Goal: Find specific page/section: Find specific page/section

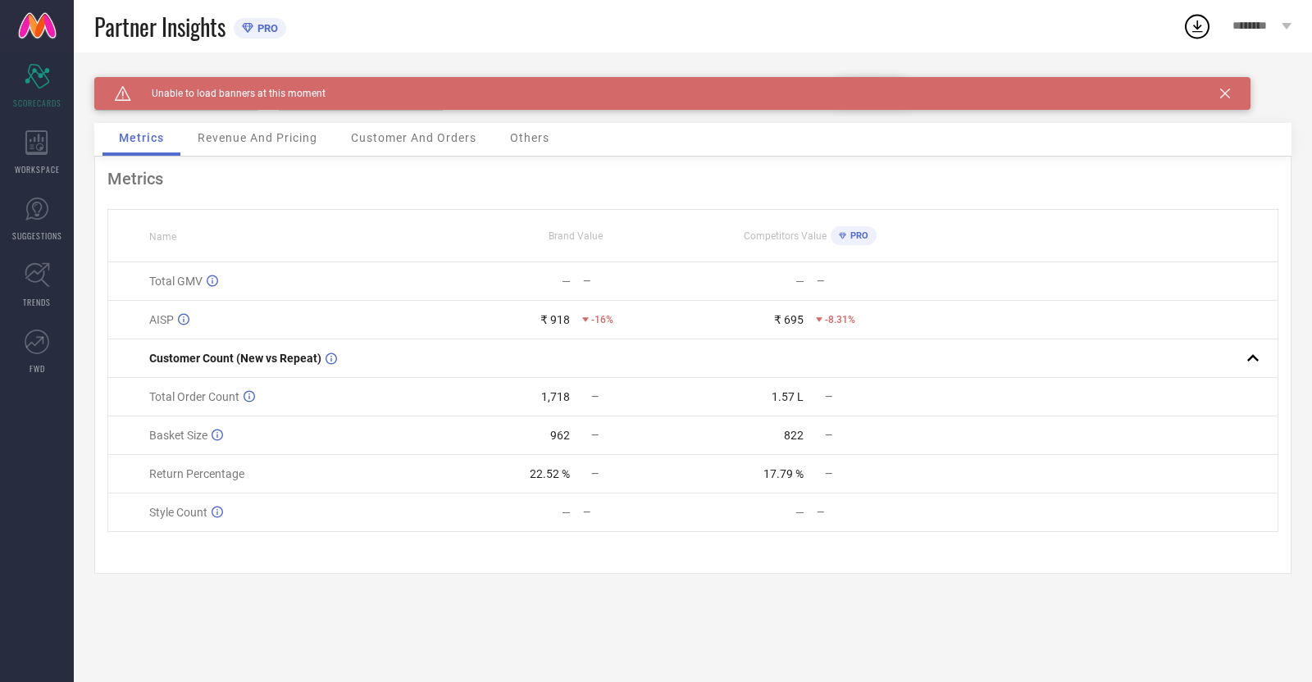
click at [537, 139] on span "Others" at bounding box center [529, 137] width 39 height 13
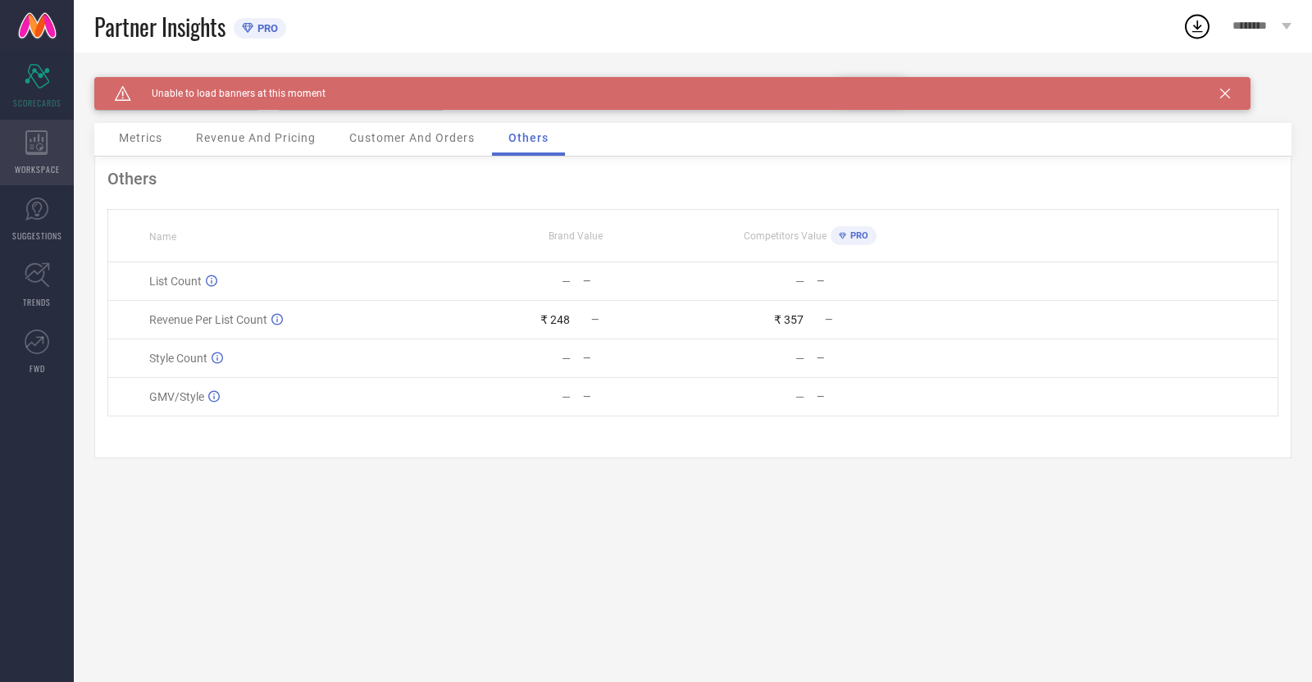
click at [38, 157] on div "WORKSPACE" at bounding box center [37, 153] width 74 height 66
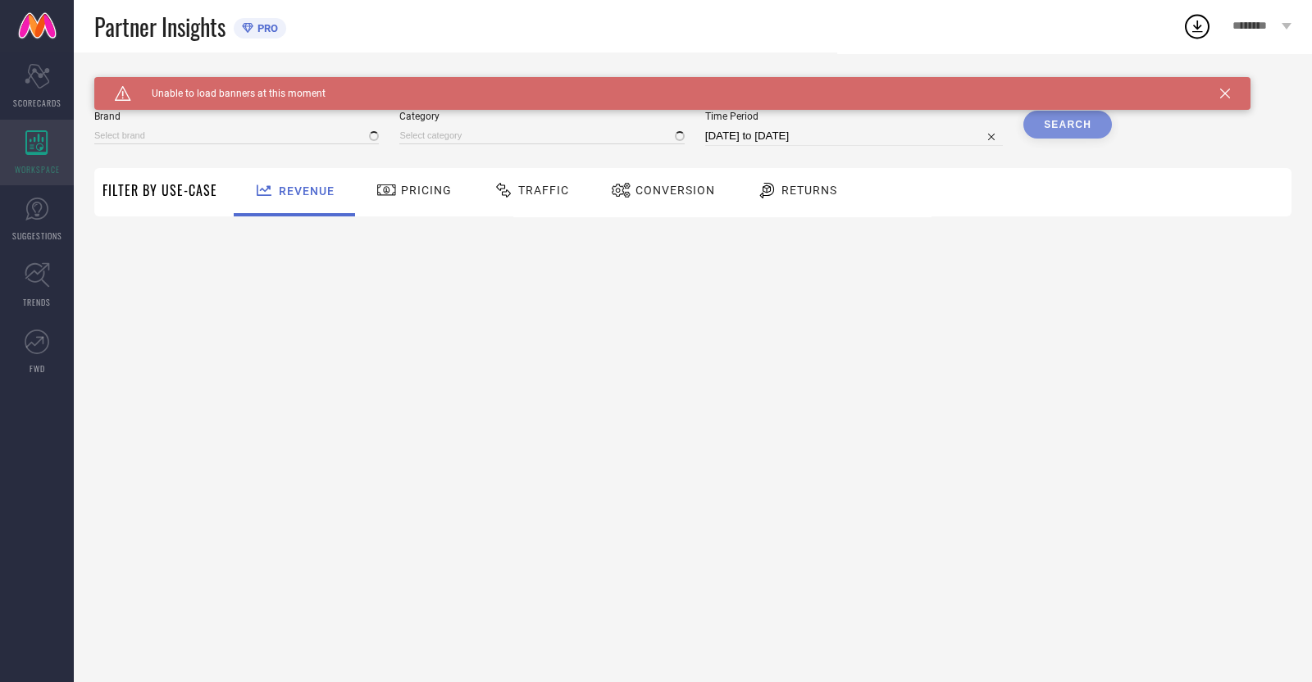
type input "STRONG AND BRAVE"
type input "All"
